Goal: Information Seeking & Learning: Find specific page/section

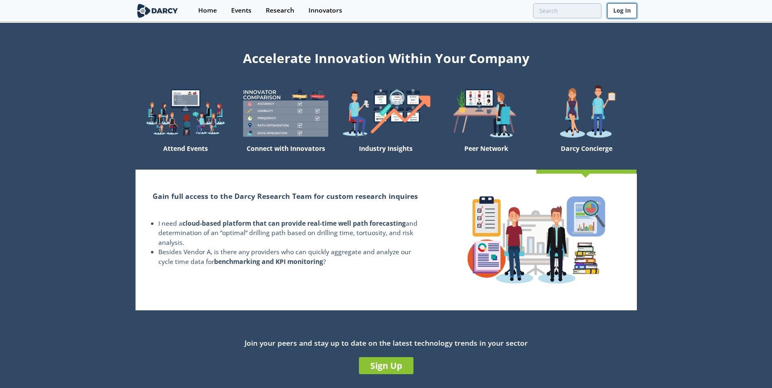
click at [615, 13] on link "Log In" at bounding box center [622, 10] width 30 height 15
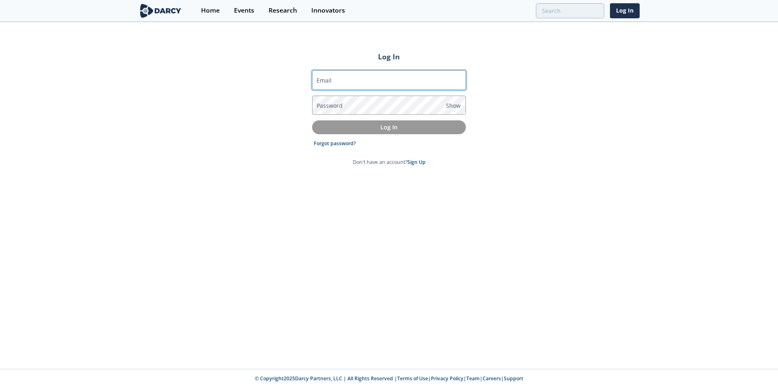
type input "[EMAIL_ADDRESS][DOMAIN_NAME]"
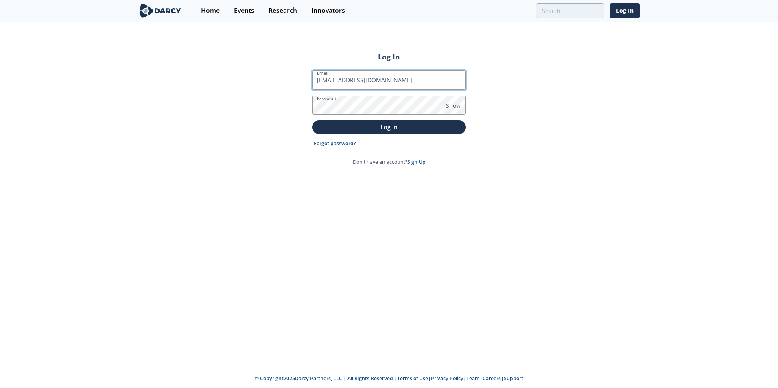
click at [342, 77] on input "[EMAIL_ADDRESS][DOMAIN_NAME]" at bounding box center [389, 80] width 154 height 20
click at [551, 89] on div "Log In Email [EMAIL_ADDRESS][DOMAIN_NAME] Password Show Log In Forgot password?…" at bounding box center [389, 196] width 778 height 346
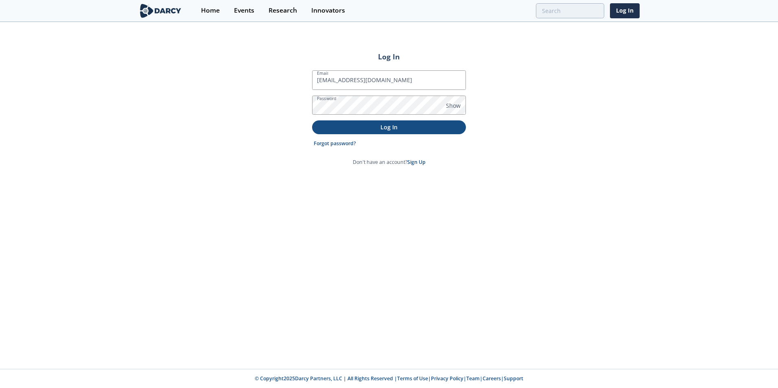
click at [390, 126] on p "Log In" at bounding box center [389, 127] width 142 height 9
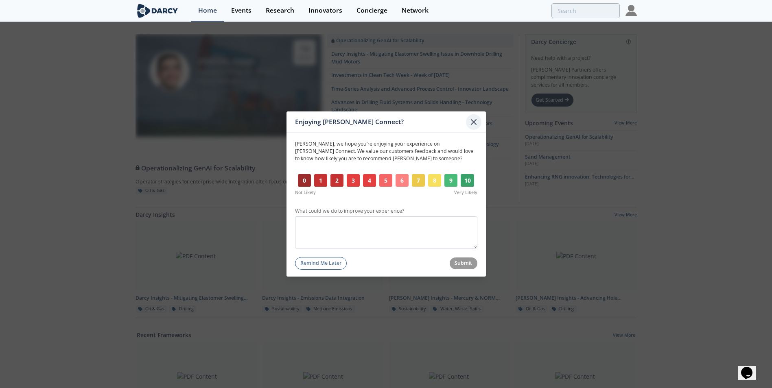
click at [469, 123] on icon at bounding box center [474, 122] width 10 height 10
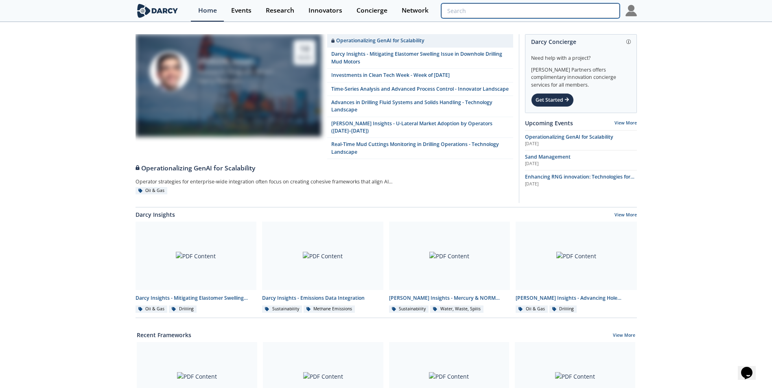
click at [561, 13] on input "search" at bounding box center [530, 10] width 178 height 15
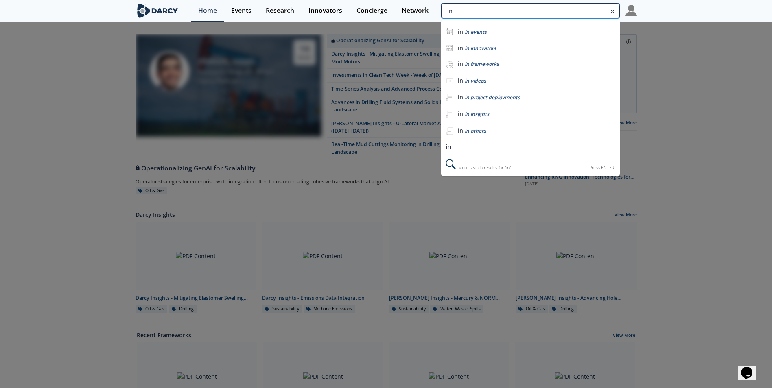
type input "i"
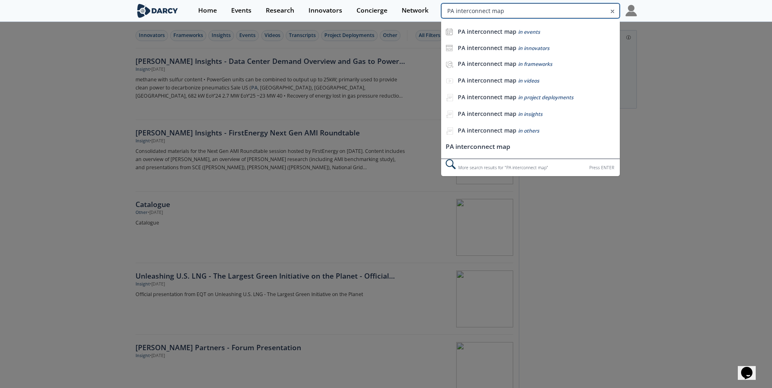
drag, startPoint x: 567, startPoint y: 9, endPoint x: 651, endPoint y: 14, distance: 83.9
click at [651, 14] on section "Home Events Research Innovators Concierge Network PA interconnect map PA interc…" at bounding box center [386, 11] width 772 height 22
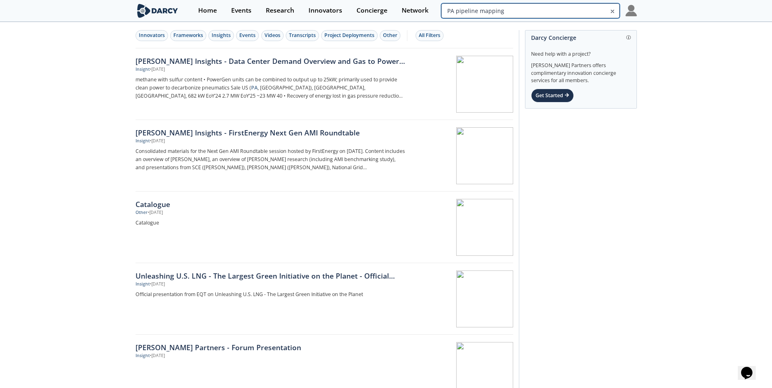
type input "PA pipeline mapping"
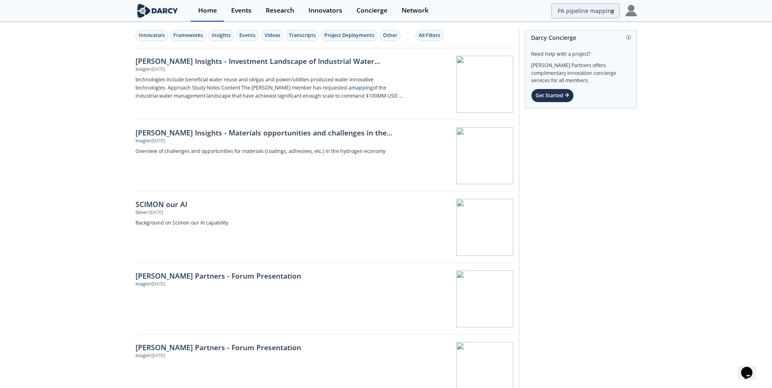
click at [213, 15] on link "Home" at bounding box center [207, 11] width 33 height 22
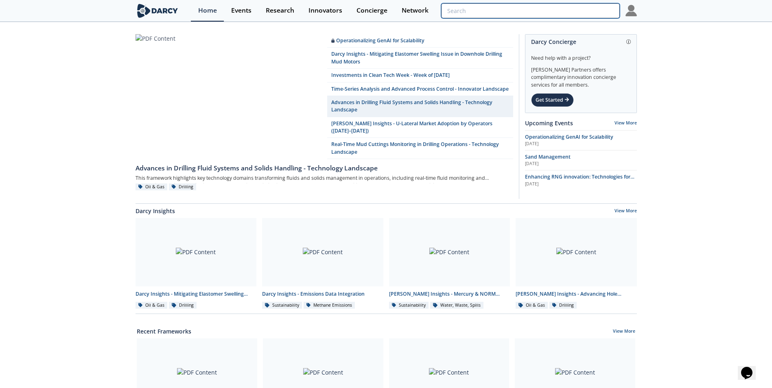
click at [577, 15] on input "search" at bounding box center [530, 10] width 178 height 15
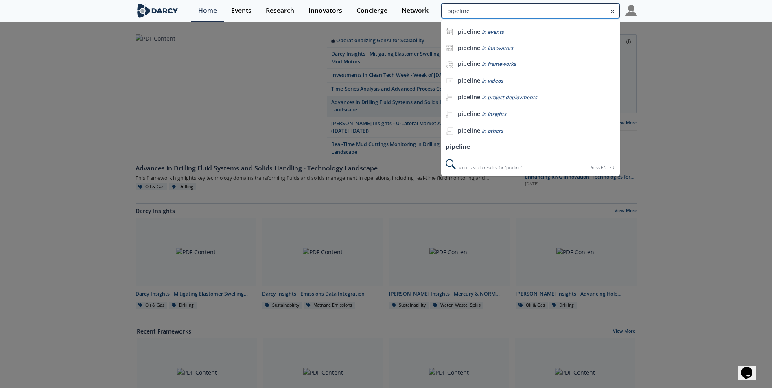
type input "pipeline"
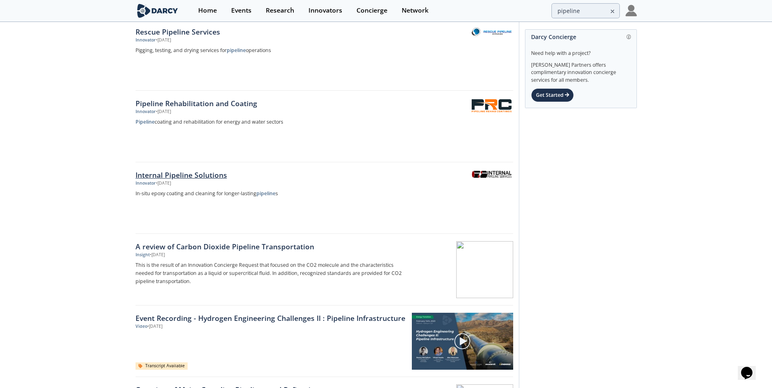
scroll to position [407, 0]
